Goal: Entertainment & Leisure: Consume media (video, audio)

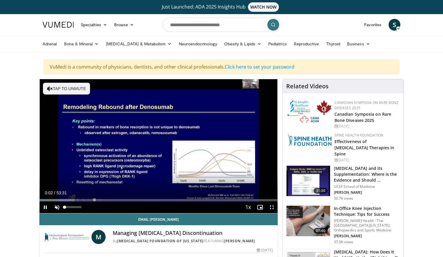
click at [58, 207] on span "Video Player" at bounding box center [57, 207] width 12 height 12
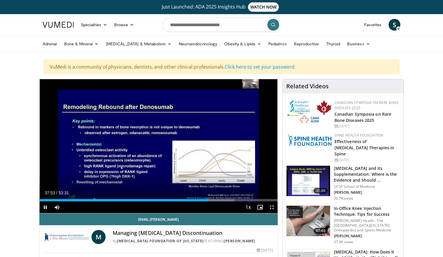
click at [272, 208] on span "Video Player" at bounding box center [272, 207] width 12 height 12
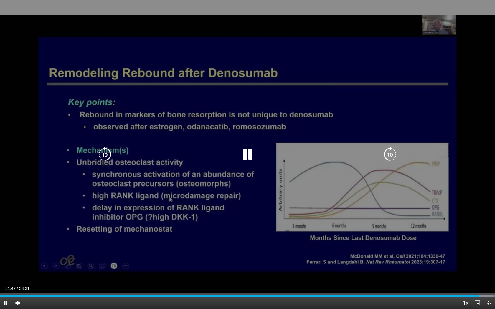
click at [59, 223] on div "10 seconds Tap to unmute" at bounding box center [247, 154] width 495 height 309
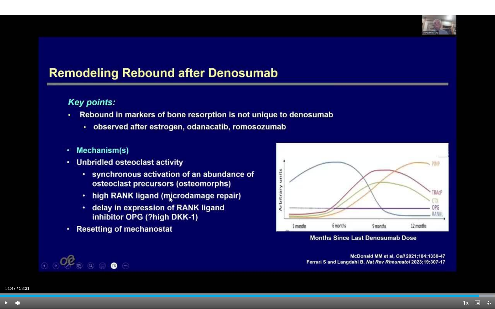
click at [7, 257] on span "Video Player" at bounding box center [6, 303] width 12 height 12
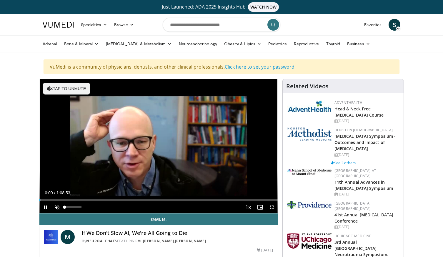
click at [56, 207] on span "Video Player" at bounding box center [57, 207] width 12 height 12
